Goal: Transaction & Acquisition: Download file/media

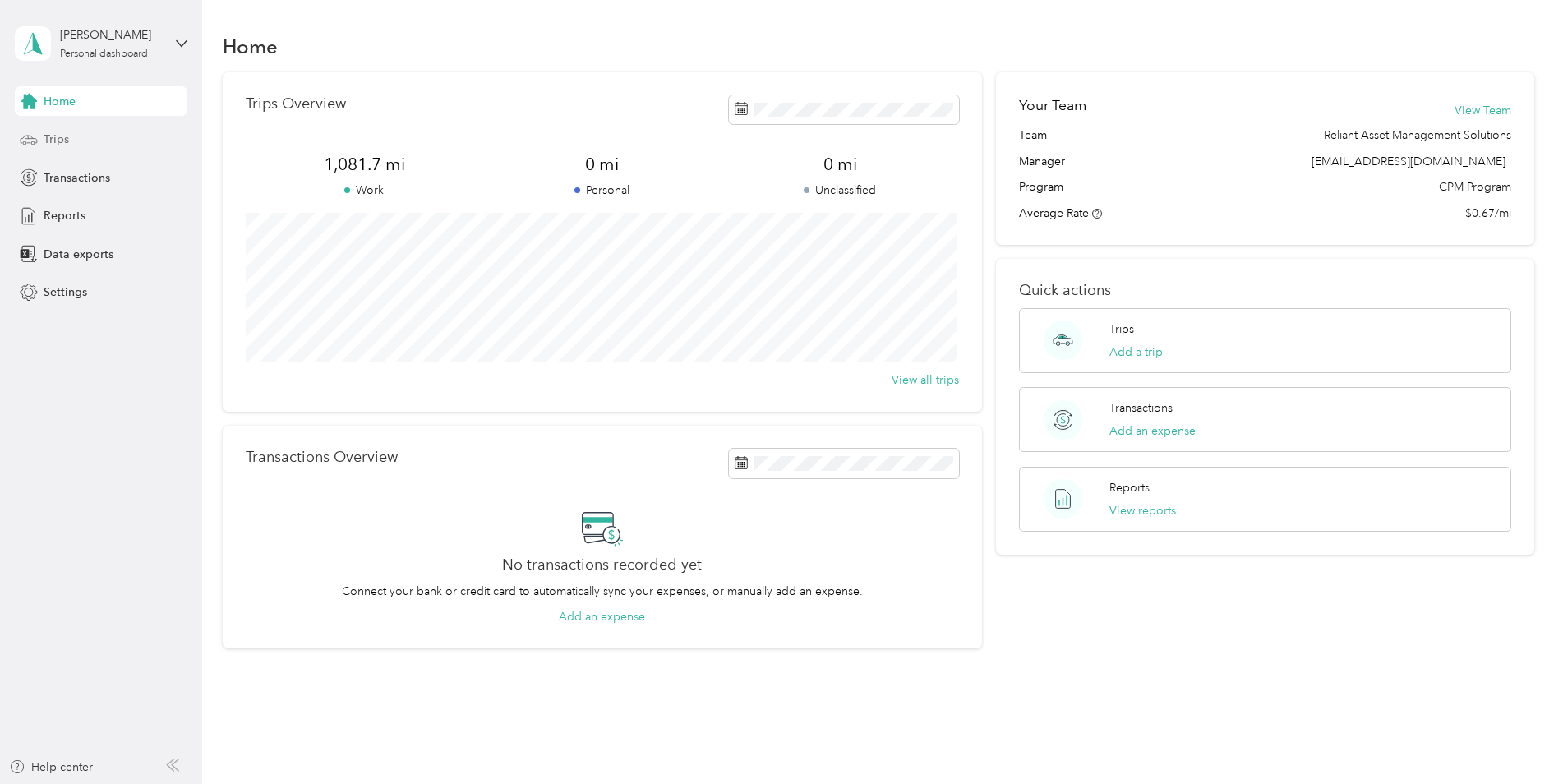
click at [105, 136] on div "Trips" at bounding box center [100, 139] width 172 height 29
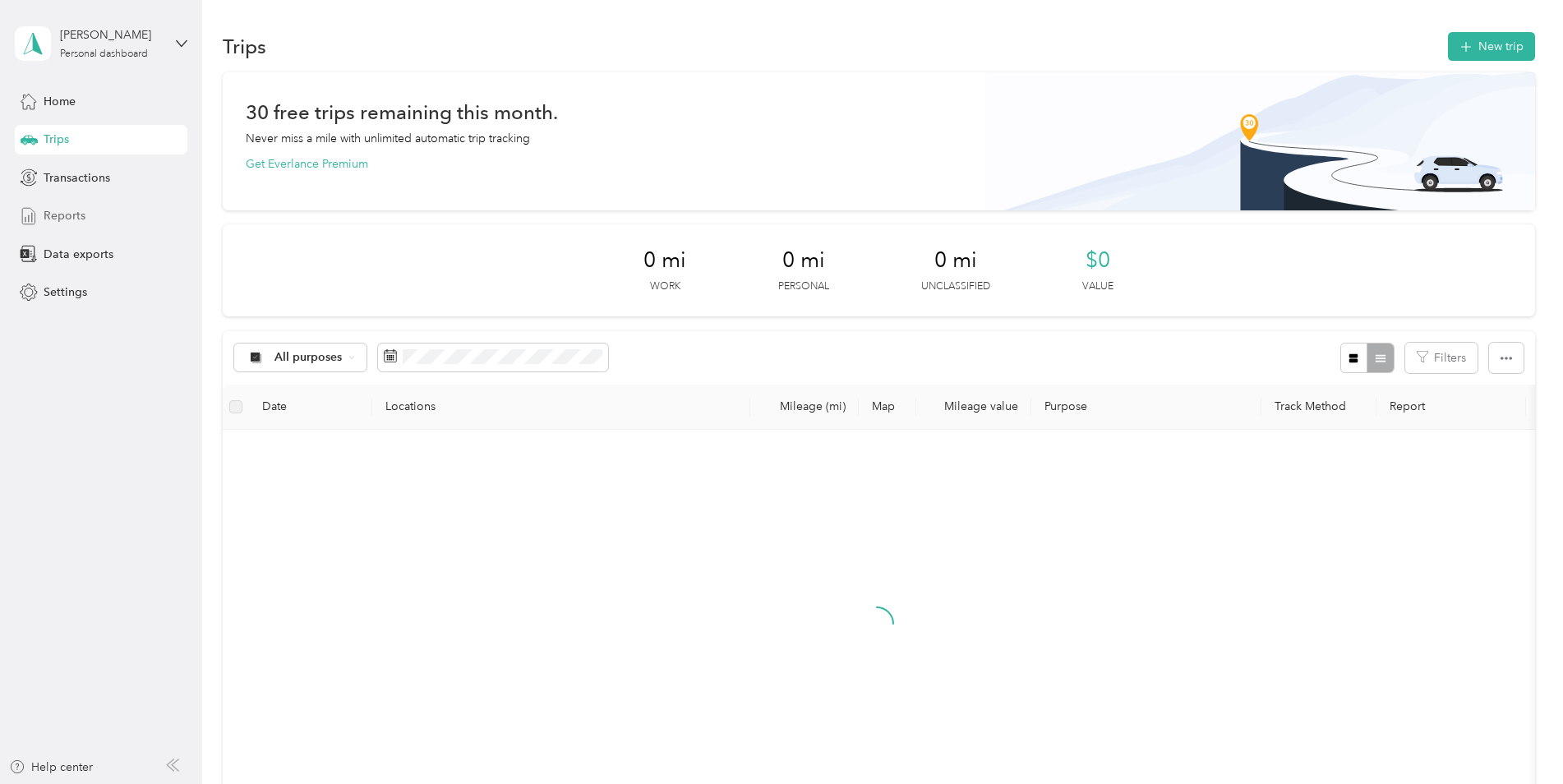
click at [76, 217] on span "Reports" at bounding box center [64, 215] width 42 height 17
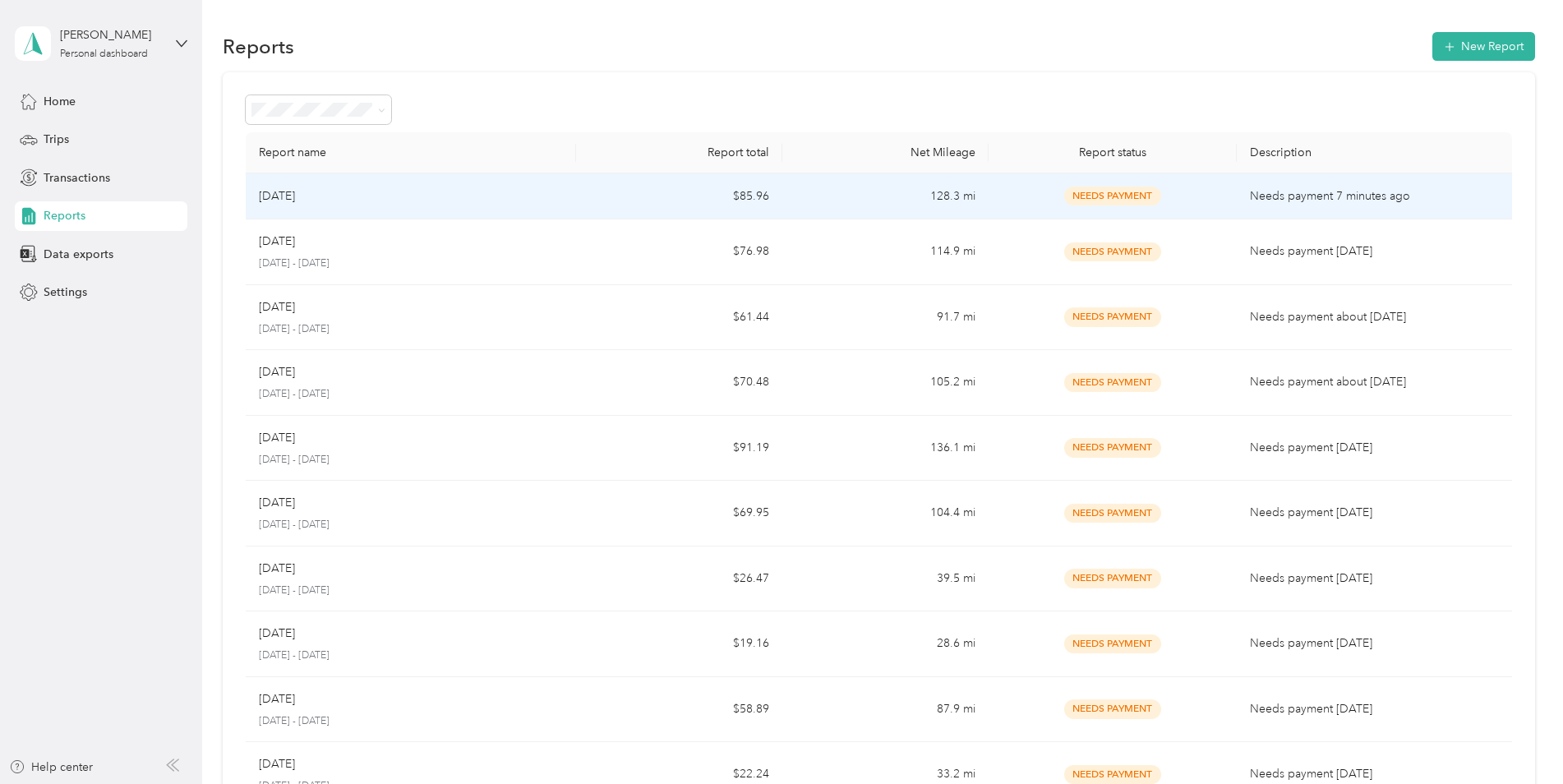
click at [833, 209] on td "128.3 mi" at bounding box center [885, 196] width 206 height 46
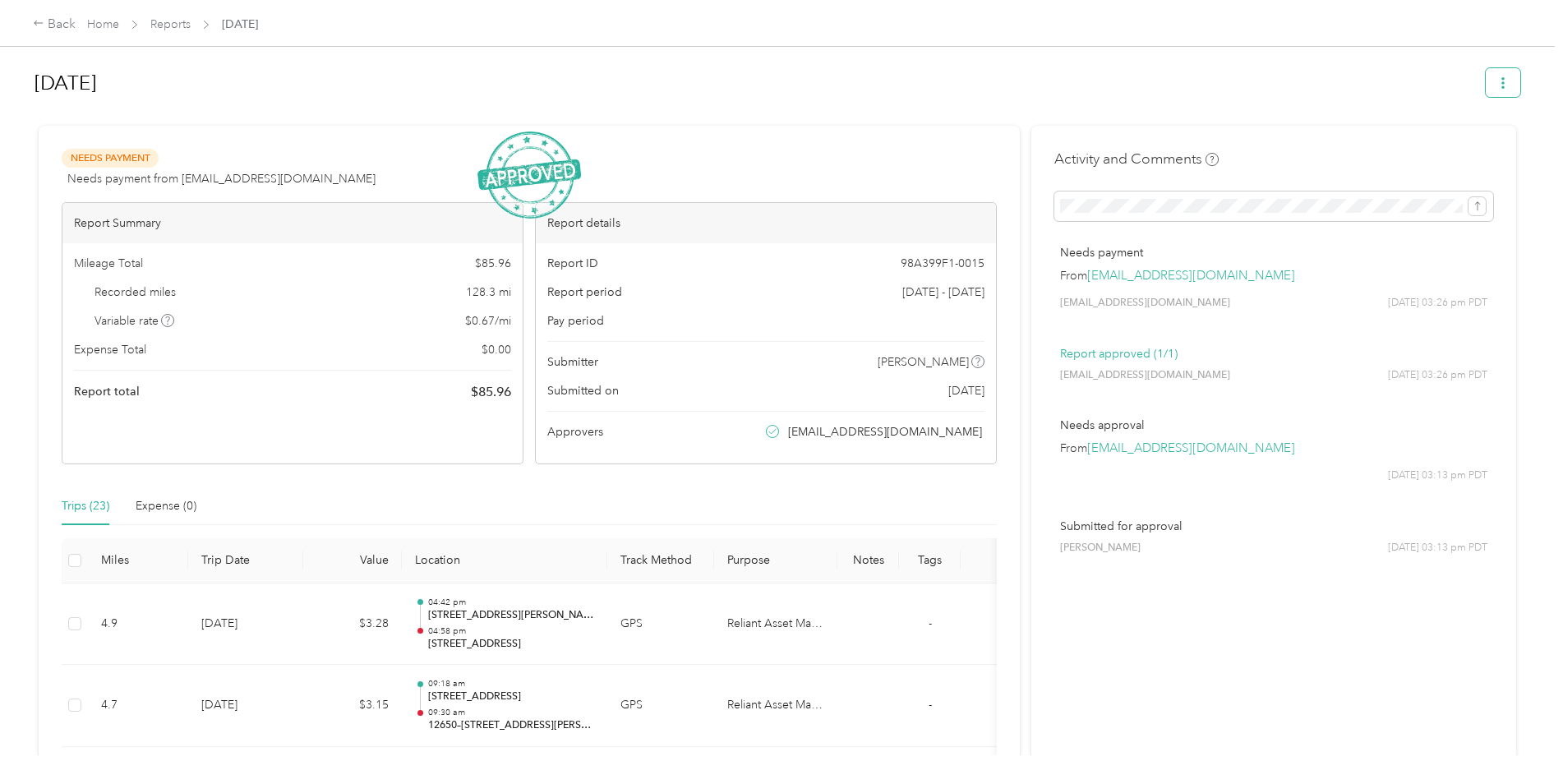
click at [1494, 74] on button "button" at bounding box center [1503, 82] width 35 height 29
click at [1467, 145] on span "Download" at bounding box center [1451, 144] width 55 height 17
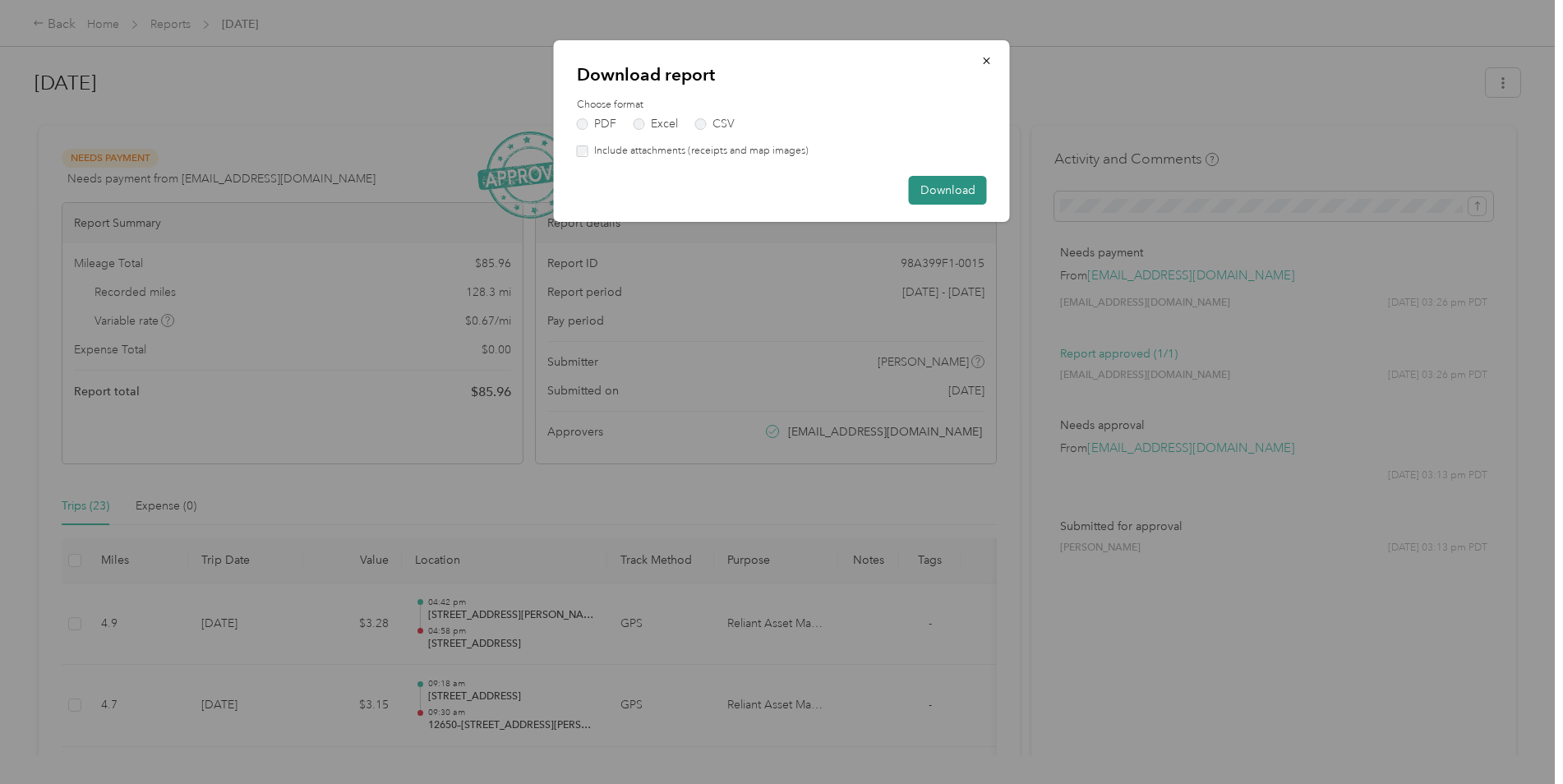
click at [947, 191] on button "Download" at bounding box center [948, 190] width 78 height 29
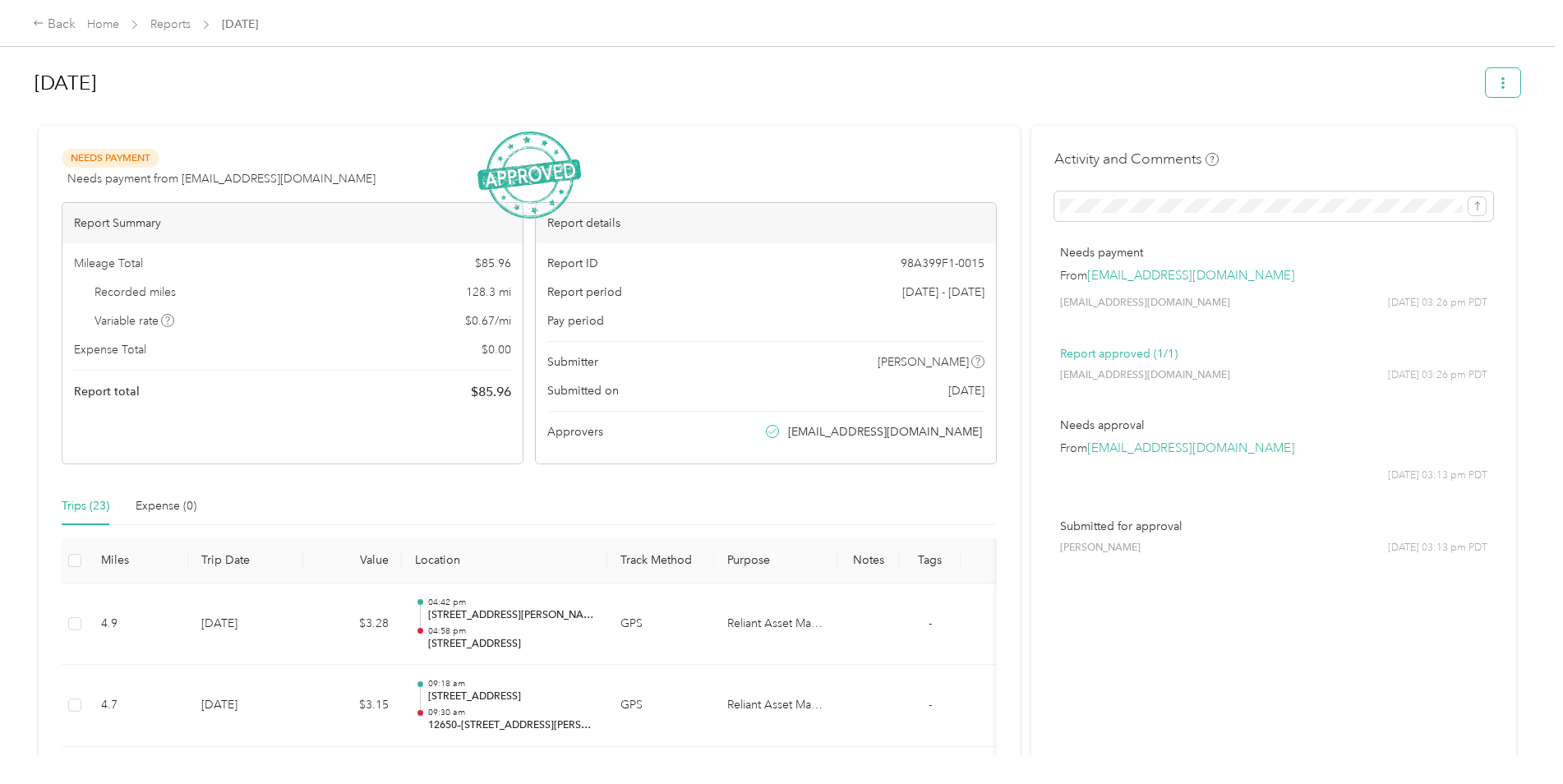
click at [1502, 80] on icon "button" at bounding box center [1503, 82] width 3 height 11
click at [1460, 115] on span "Copy share link" at bounding box center [1464, 114] width 80 height 17
